Goal: Information Seeking & Learning: Understand process/instructions

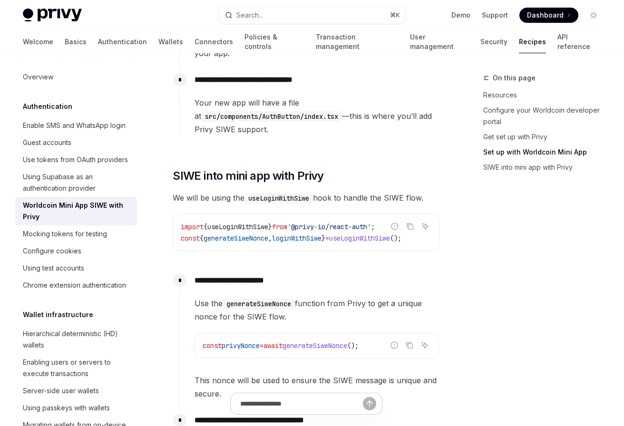
scroll to position [735, 0]
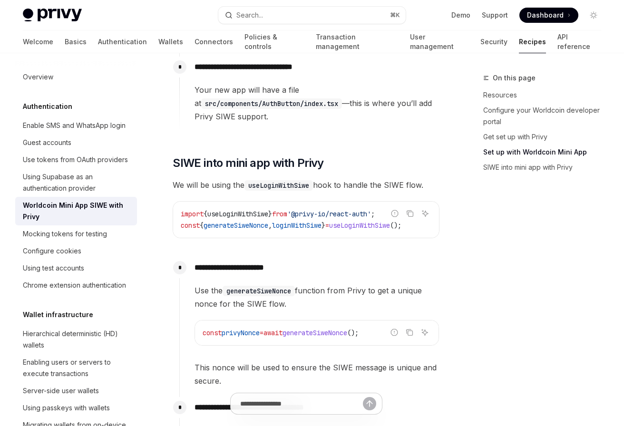
click at [279, 180] on code "useLoginWithSiwe" at bounding box center [278, 185] width 68 height 10
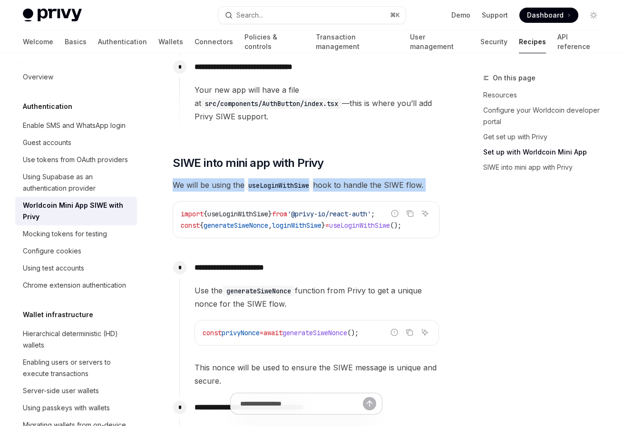
click at [279, 180] on code "useLoginWithSiwe" at bounding box center [278, 185] width 68 height 10
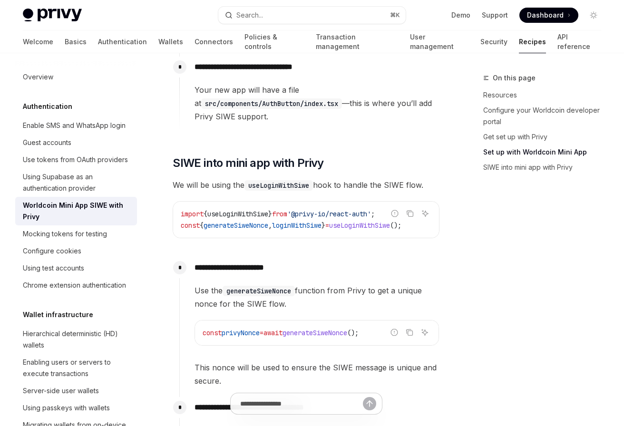
click at [311, 210] on span "'@privy-io/react-auth'" at bounding box center [329, 214] width 84 height 9
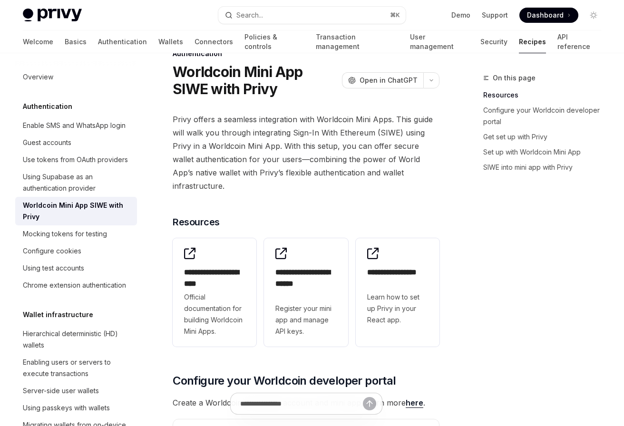
scroll to position [0, 0]
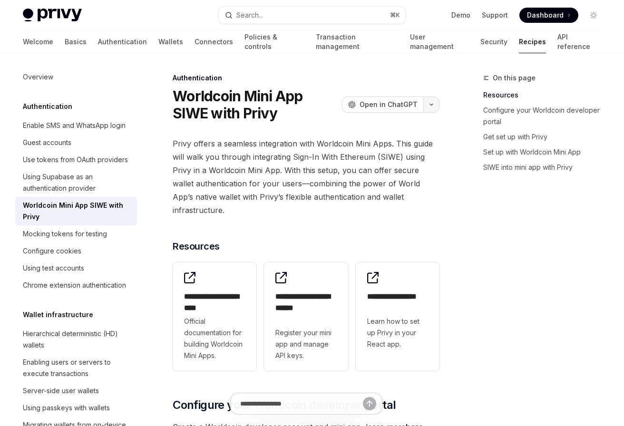
click at [425, 97] on button "button" at bounding box center [431, 105] width 16 height 16
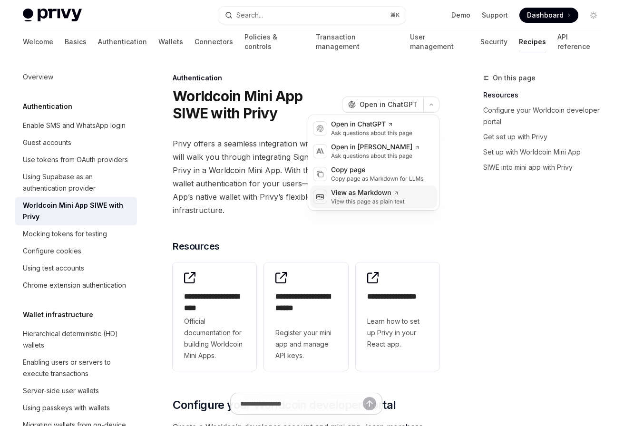
click at [377, 202] on div "View this page as plain text" at bounding box center [368, 202] width 74 height 8
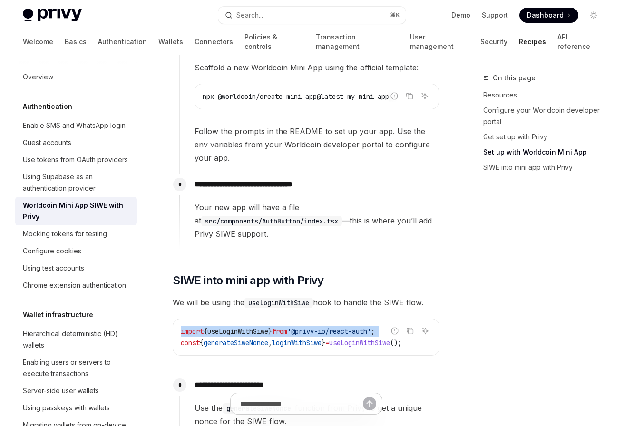
scroll to position [618, 0]
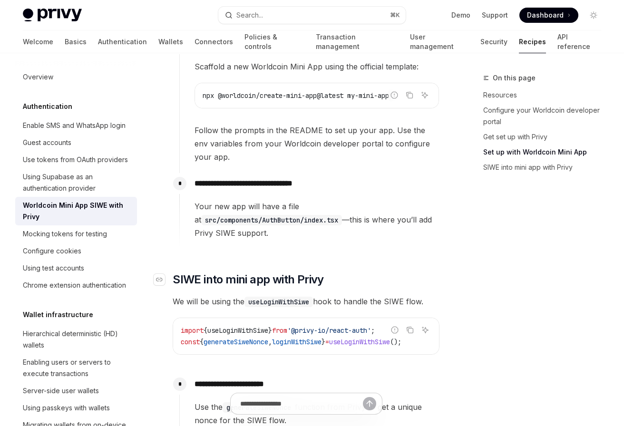
click at [191, 272] on span "SIWE into mini app with Privy" at bounding box center [248, 279] width 151 height 15
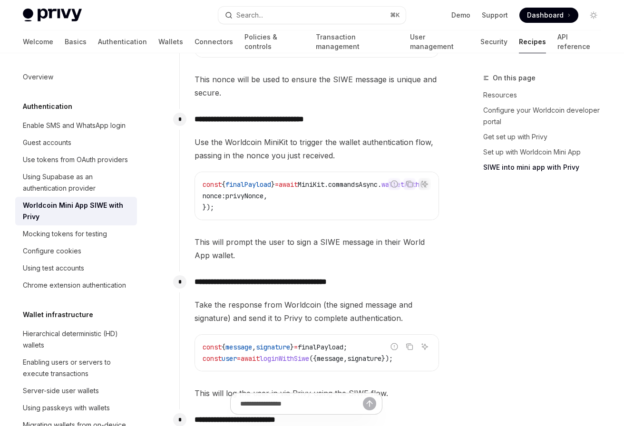
scroll to position [1020, 0]
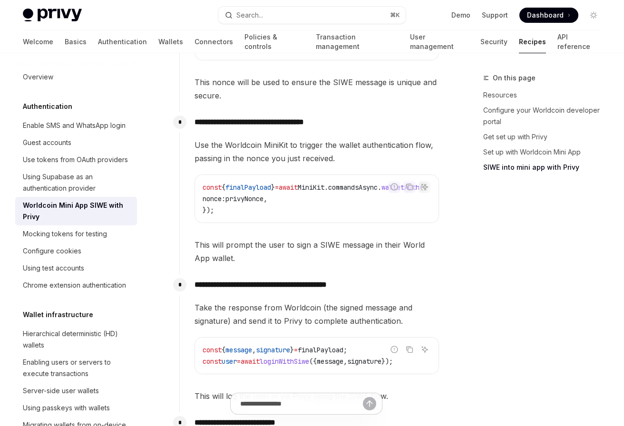
drag, startPoint x: 284, startPoint y: 217, endPoint x: 352, endPoint y: 218, distance: 68.0
click at [352, 218] on div "Use the Worldcoin MiniKit to trigger the wallet authentication flow, passing in…" at bounding box center [316, 201] width 244 height 126
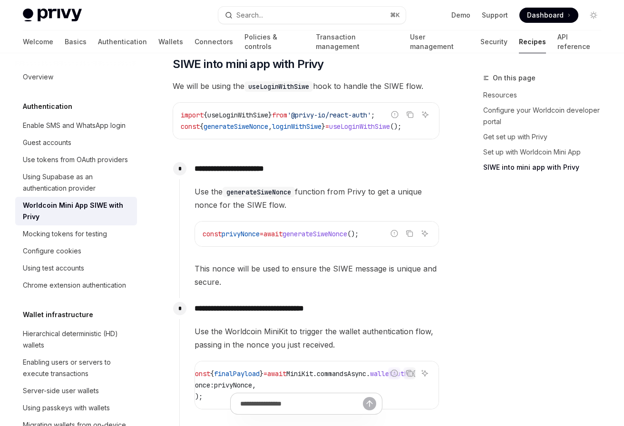
scroll to position [746, 0]
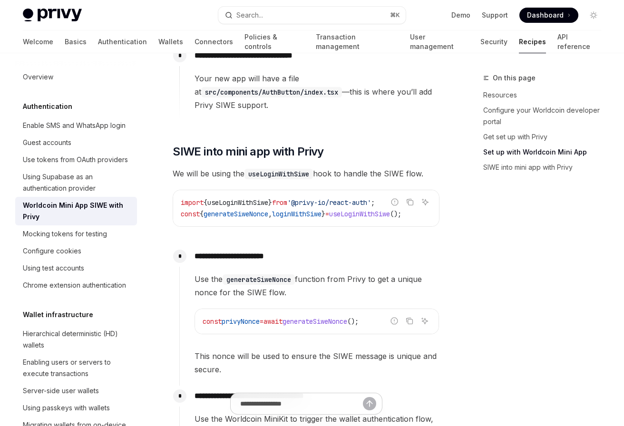
drag, startPoint x: 313, startPoint y: 219, endPoint x: 357, endPoint y: 218, distance: 43.7
click at [357, 218] on div "**********" at bounding box center [306, 118] width 267 height 1455
click at [258, 210] on span "generateSiweNonce" at bounding box center [235, 214] width 65 height 9
drag, startPoint x: 258, startPoint y: 204, endPoint x: 308, endPoint y: 205, distance: 49.9
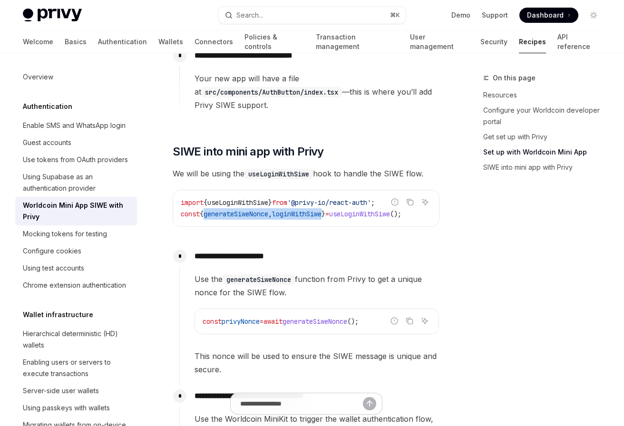
click at [308, 205] on code "import { useLoginWithSiwe } from '@privy-io/react-auth' ; const { generateSiweN…" at bounding box center [306, 208] width 251 height 23
copy span "generateSiweNonce , loginWithSiwe"
